Goal: Transaction & Acquisition: Purchase product/service

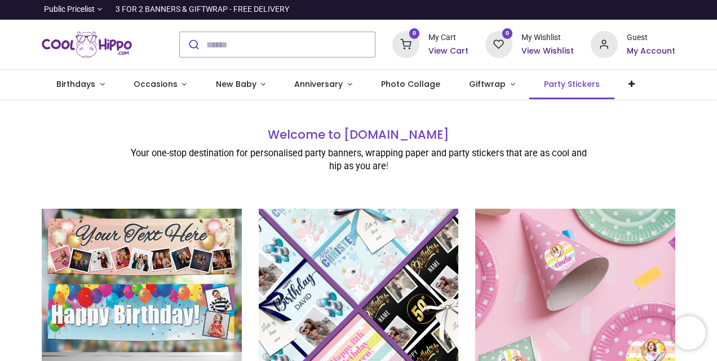
click at [544, 83] on span "Party Stickers" at bounding box center [572, 83] width 56 height 11
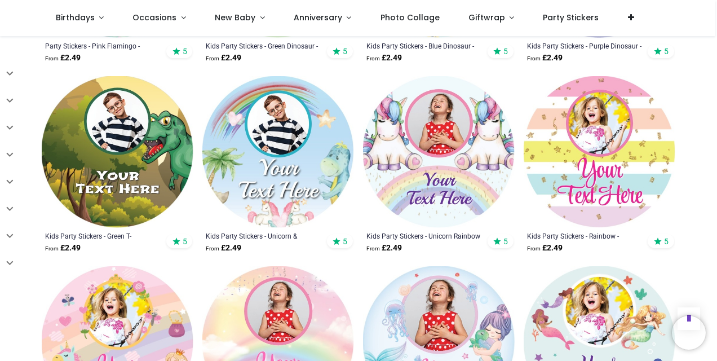
scroll to position [1114, 0]
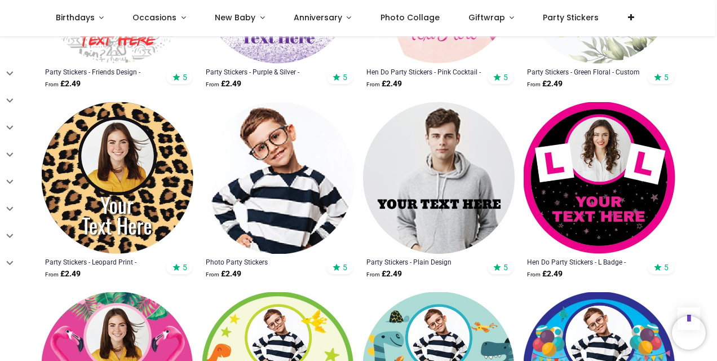
scroll to position [182, 0]
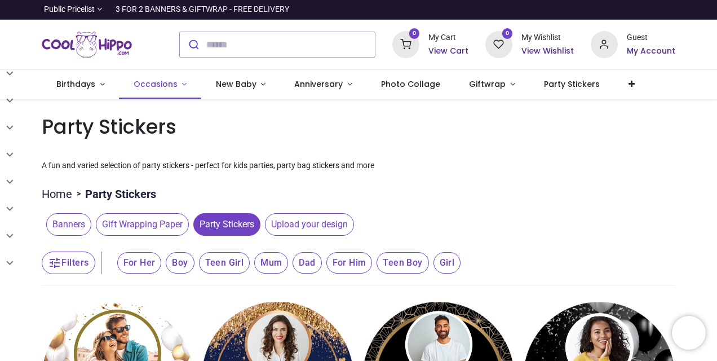
click at [158, 83] on span "Occasions" at bounding box center [156, 83] width 44 height 11
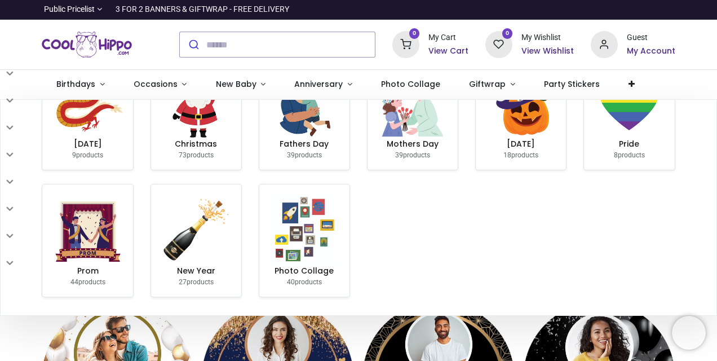
scroll to position [308, 0]
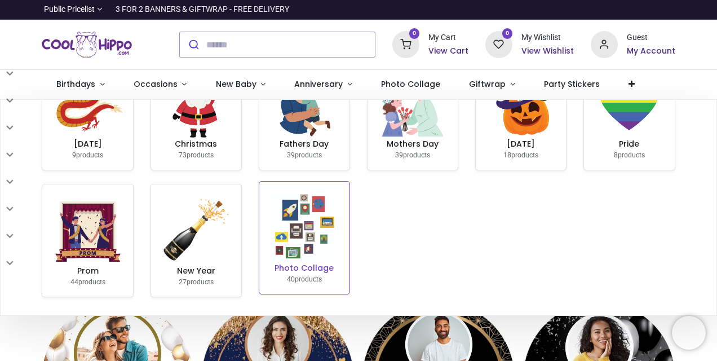
click at [303, 243] on img at bounding box center [304, 227] width 72 height 72
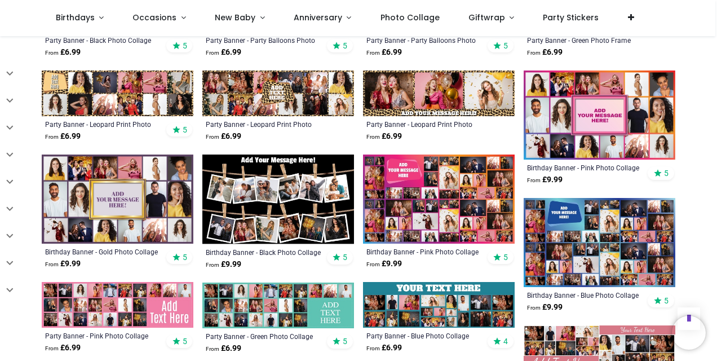
scroll to position [475, 0]
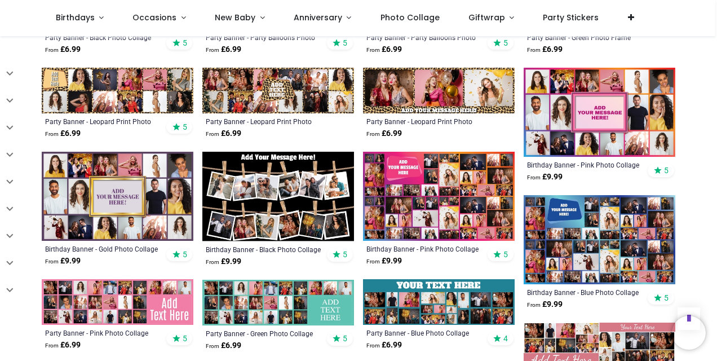
click at [436, 205] on img at bounding box center [439, 196] width 152 height 89
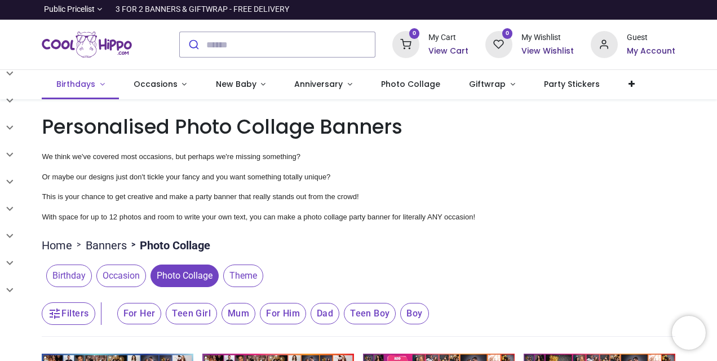
click at [76, 86] on span "Birthdays" at bounding box center [75, 83] width 39 height 11
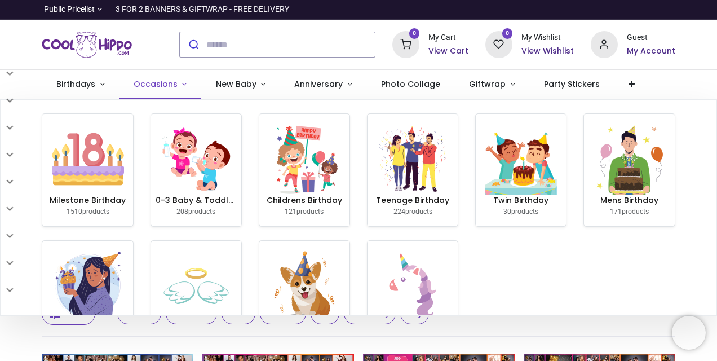
click at [147, 82] on span "Occasions" at bounding box center [156, 83] width 44 height 11
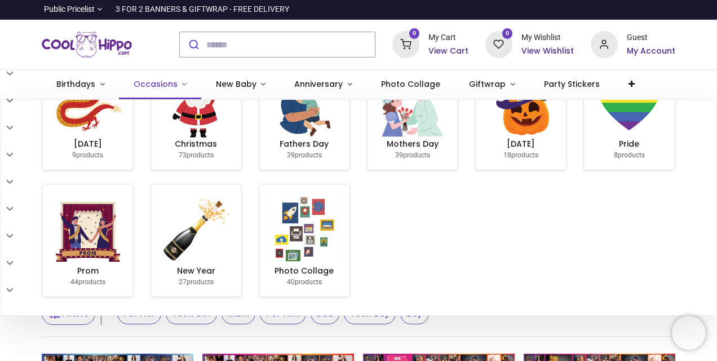
scroll to position [308, 0]
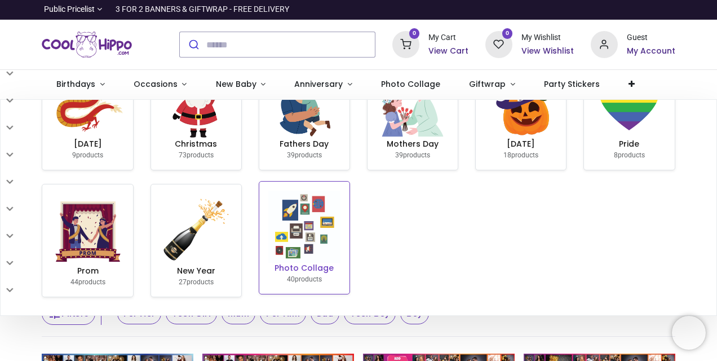
click at [272, 210] on img at bounding box center [304, 227] width 72 height 72
